Goal: Task Accomplishment & Management: Manage account settings

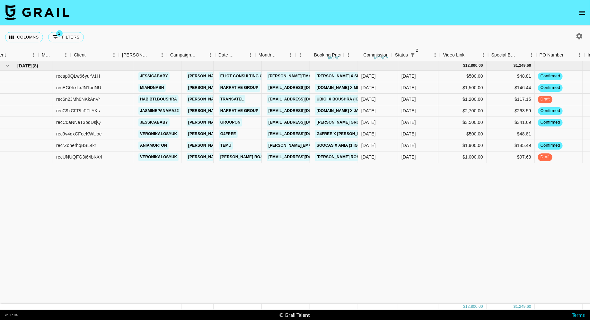
scroll to position [0, 404]
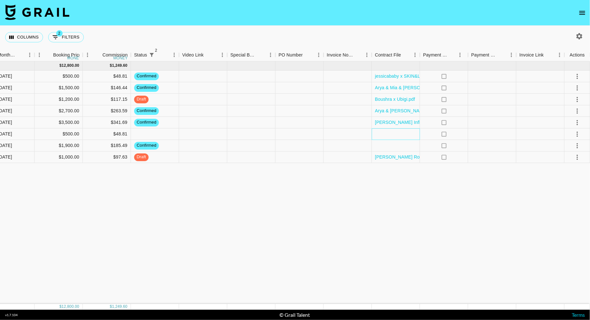
click at [385, 136] on div at bounding box center [396, 134] width 48 height 12
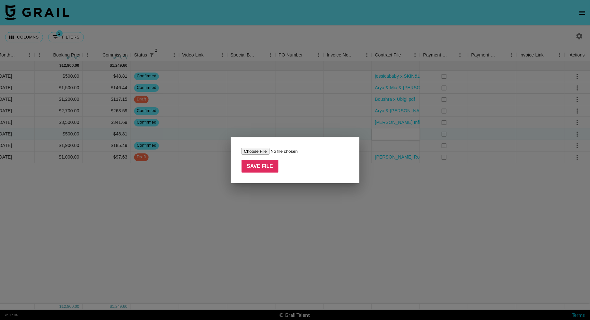
click at [257, 150] on input "file" at bounding box center [282, 151] width 81 height 7
type input "C:\fakepath\G4free.png"
click at [268, 166] on input "Save File" at bounding box center [260, 166] width 37 height 13
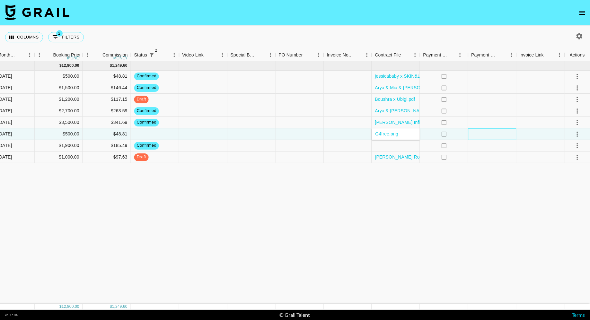
click at [474, 138] on div at bounding box center [492, 134] width 48 height 12
click at [573, 136] on button "select merge strategy" at bounding box center [577, 134] width 11 height 11
click at [560, 195] on div "Approve" at bounding box center [564, 194] width 20 height 8
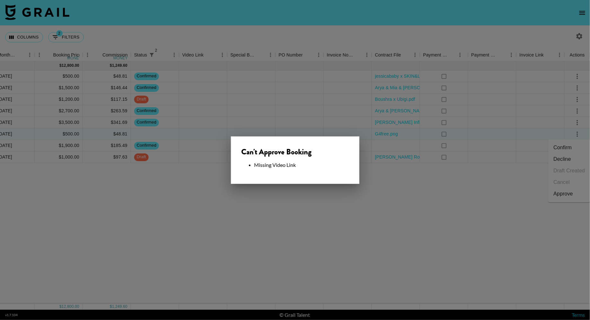
click at [387, 195] on div at bounding box center [295, 160] width 590 height 320
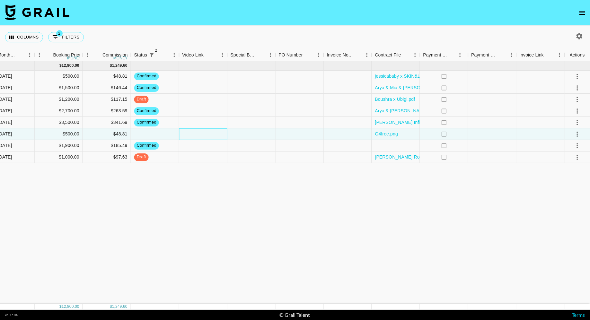
click at [208, 132] on div at bounding box center [203, 134] width 48 height 12
type input "https://www.instagram.com/p/DPWQkipEcPE/"
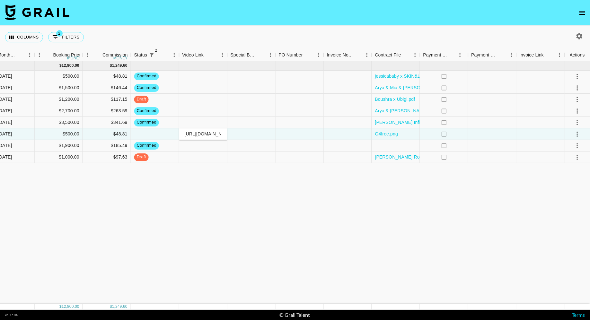
click at [274, 187] on div "Oct '25 ( 8 ) $ 12,800.00 $ 1,249.60 recap9QLw66yurV1H jessicababy diana.luc@gr…" at bounding box center [93, 182] width 994 height 243
click at [578, 135] on icon "select merge strategy" at bounding box center [578, 134] width 8 height 8
click at [562, 194] on div "Approve" at bounding box center [564, 194] width 20 height 8
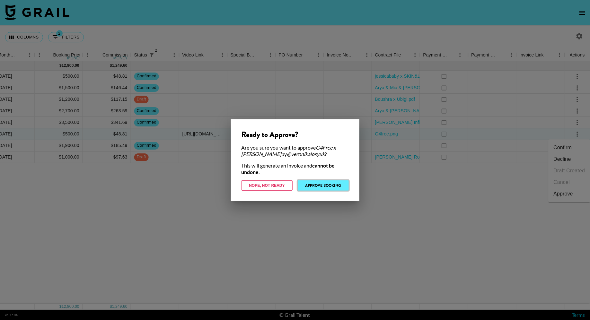
click at [327, 187] on button "Approve Booking" at bounding box center [323, 186] width 51 height 10
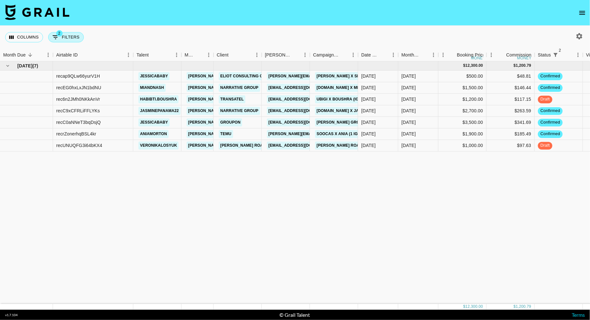
click at [69, 33] on button "2 Filters" at bounding box center [66, 37] width 36 height 10
select select "status"
select select "isNotAnyOf"
select select "status"
select select "not"
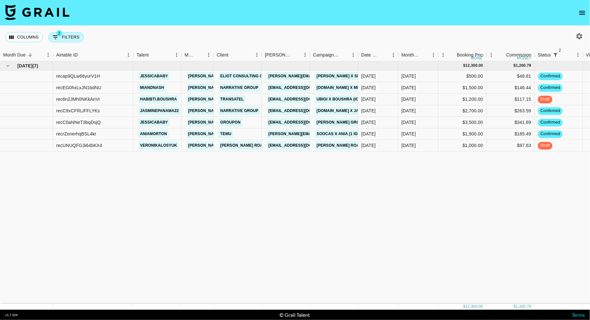
select select "approved"
select select "talentName"
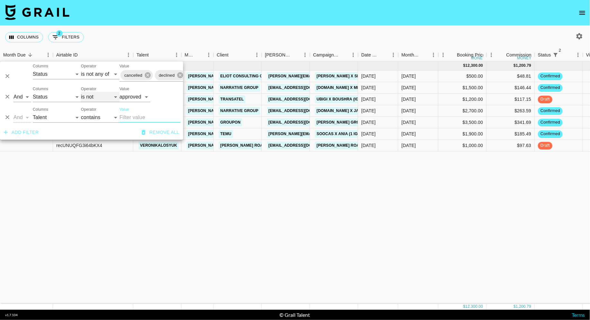
click at [100, 94] on select "is is not is any of is not any of" at bounding box center [100, 97] width 39 height 10
select select "is"
click at [81, 92] on select "is is not is any of is not any of" at bounding box center [100, 97] width 39 height 10
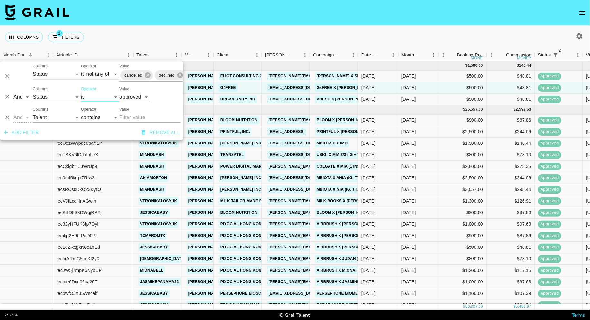
click at [251, 33] on div "Columns 2 Filters + Booking" at bounding box center [295, 37] width 590 height 23
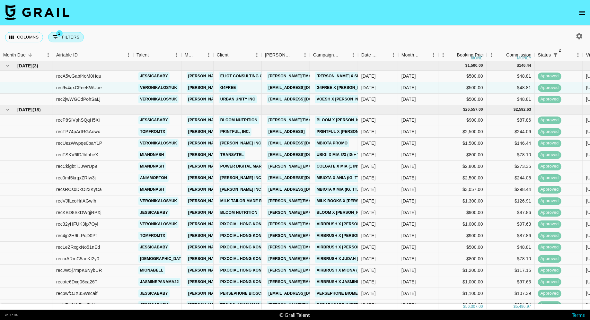
click at [61, 37] on button "2 Filters" at bounding box center [66, 37] width 36 height 10
select select "status"
select select "isNotAnyOf"
select select "status"
select select "approved"
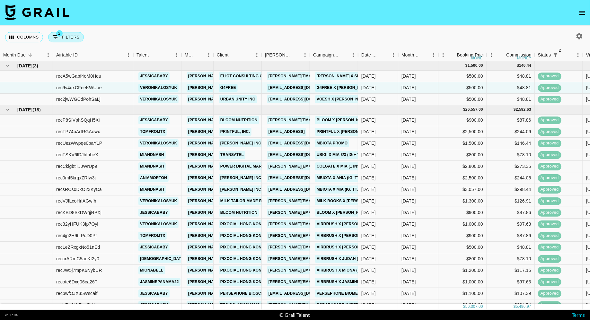
select select "talentName"
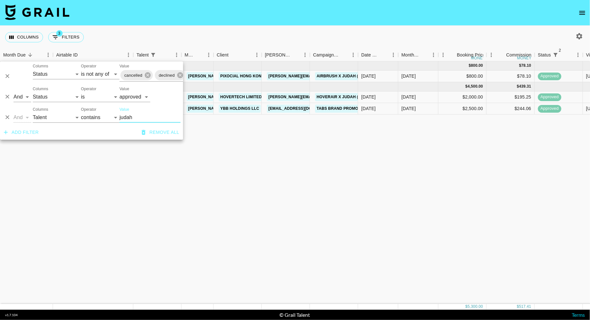
type input "judah"
click at [258, 147] on div "Sep '25 ( 1 ) $ 800.00 $ 78.10 reccrARmC5aoKt2y0 judahshaw diana.luc@grail-tale…" at bounding box center [497, 182] width 994 height 243
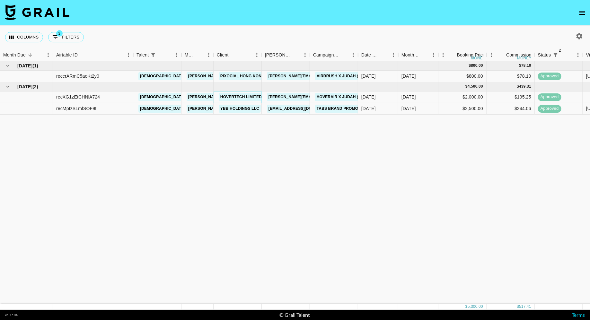
click at [238, 95] on link "HOVERTECH LIMITED" at bounding box center [241, 97] width 45 height 8
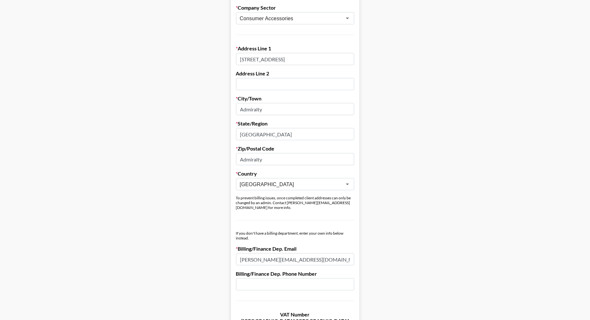
scroll to position [171, 0]
